Goal: Obtain resource: Download file/media

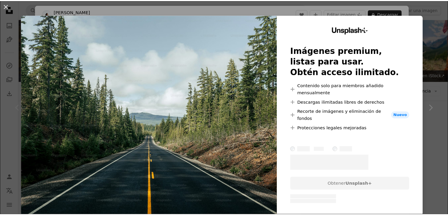
scroll to position [59, 0]
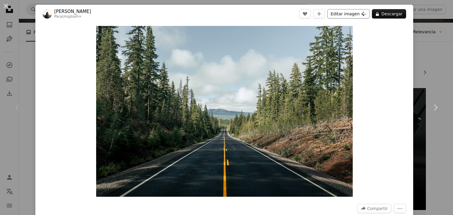
click at [347, 12] on button "Editar imagen Plus sign for Unsplash+" at bounding box center [348, 13] width 42 height 9
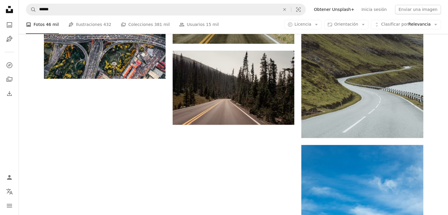
scroll to position [825, 0]
